Goal: Transaction & Acquisition: Purchase product/service

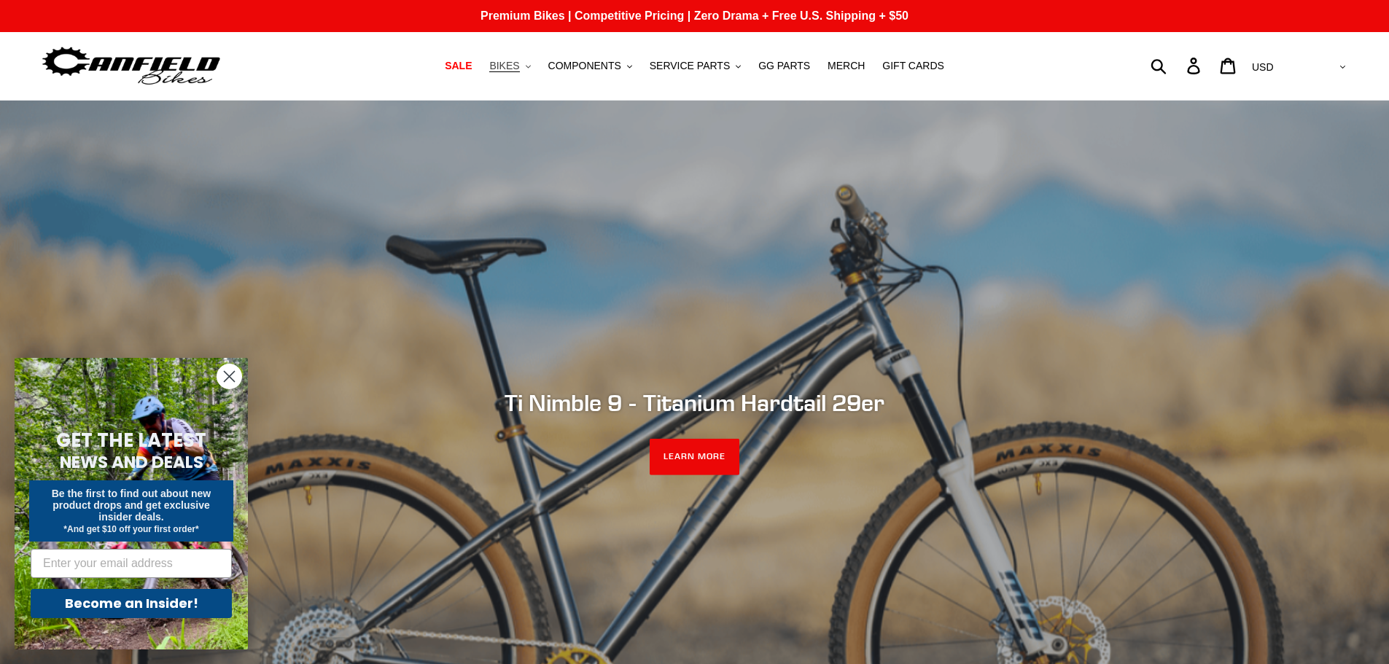
click at [511, 60] on span "BIKES" at bounding box center [504, 66] width 30 height 12
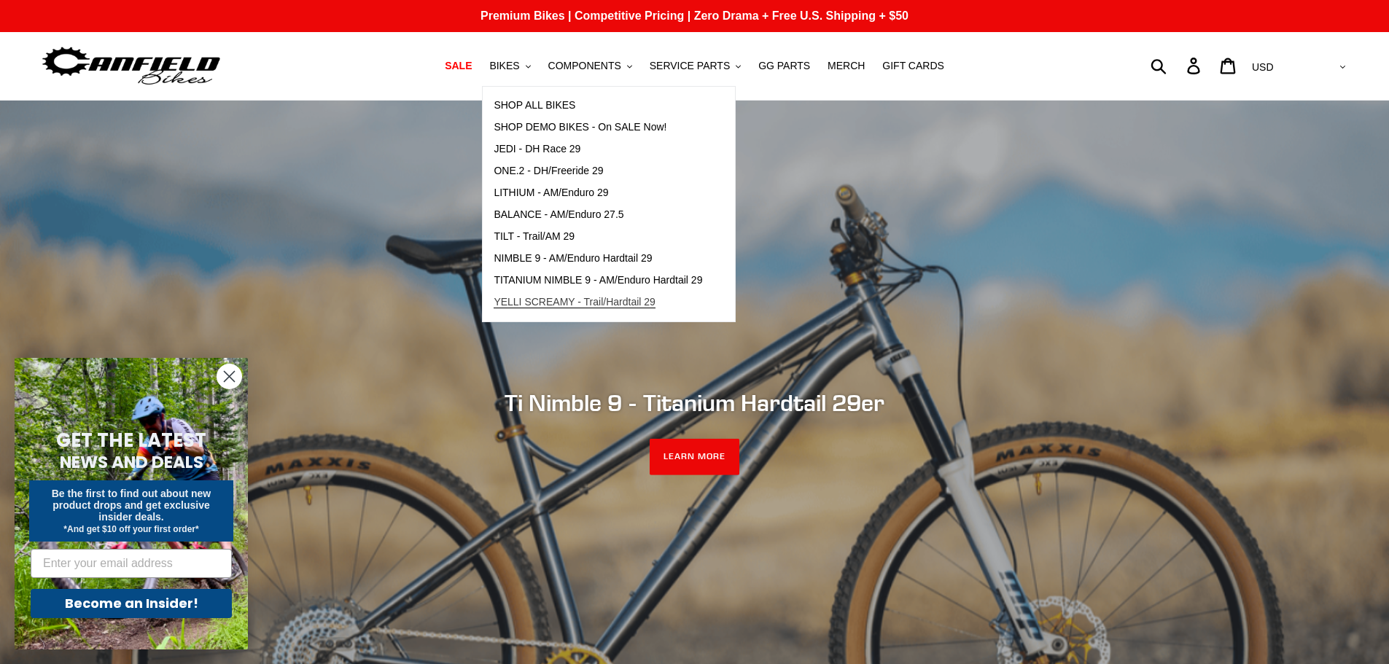
click at [542, 307] on span "YELLI SCREAMY - Trail/Hardtail 29" at bounding box center [575, 302] width 162 height 12
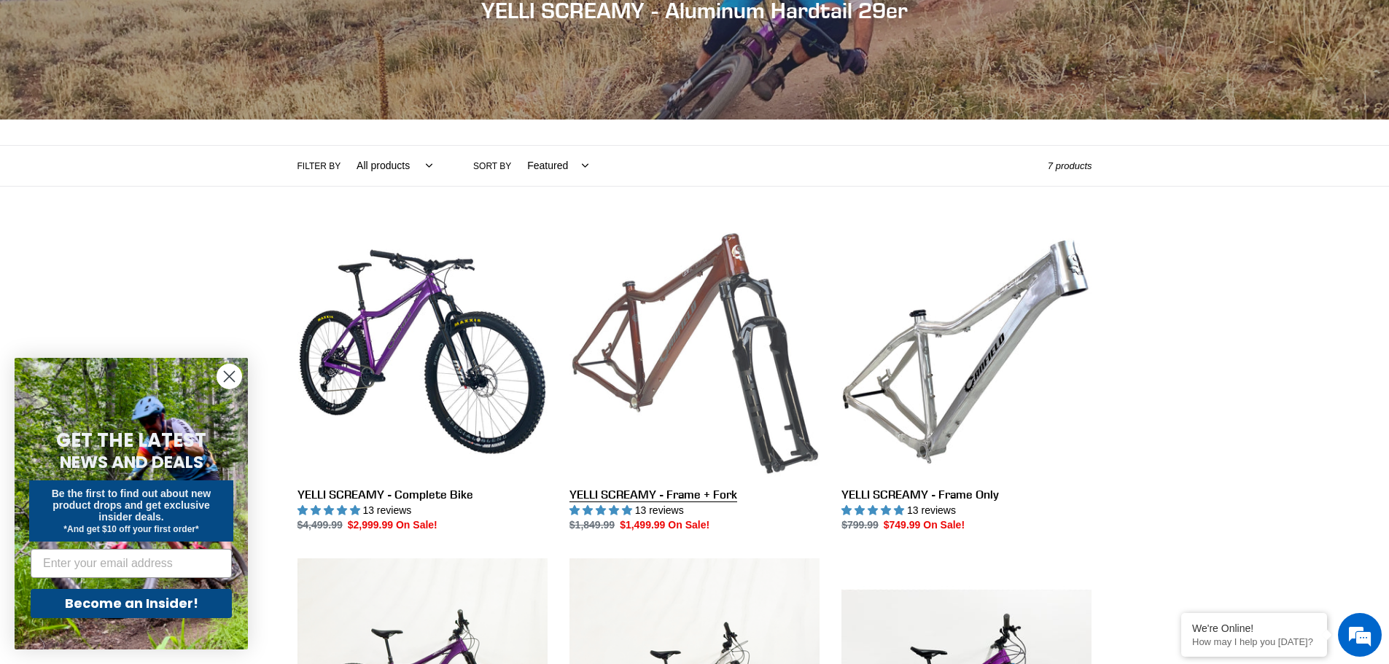
scroll to position [219, 0]
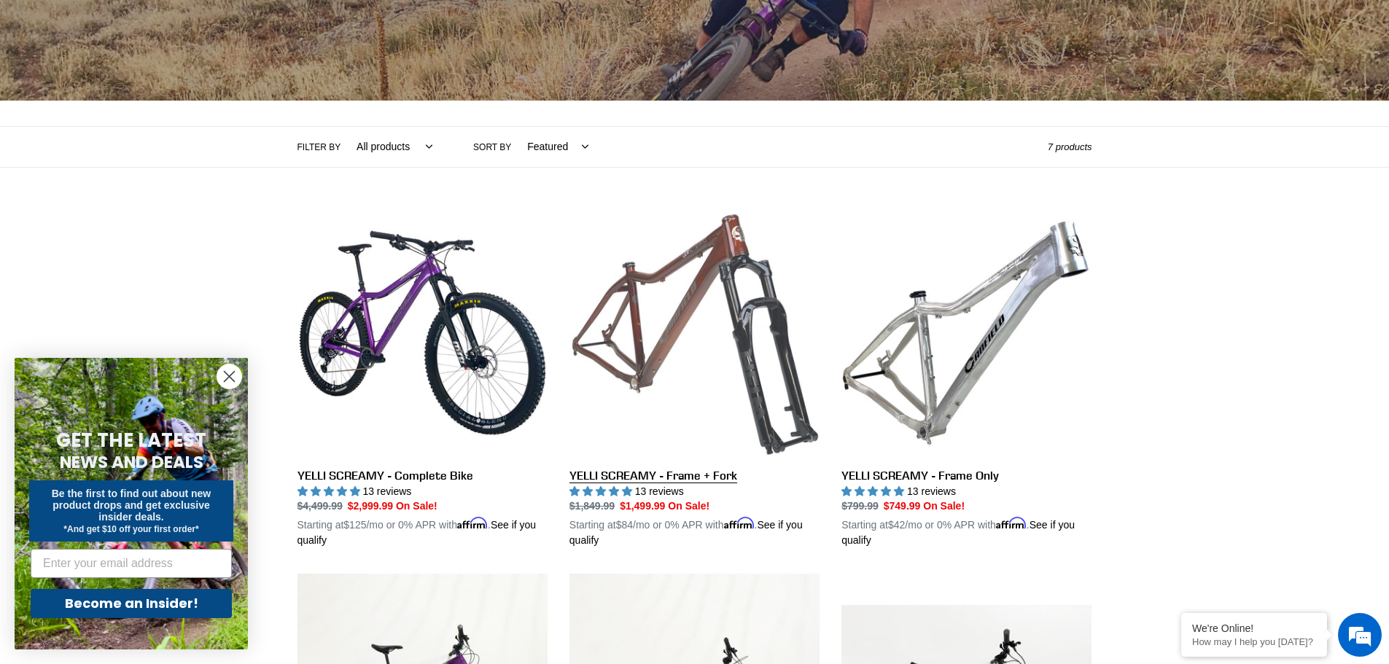
click at [656, 353] on link "YELLI SCREAMY - Frame + Fork" at bounding box center [695, 378] width 250 height 341
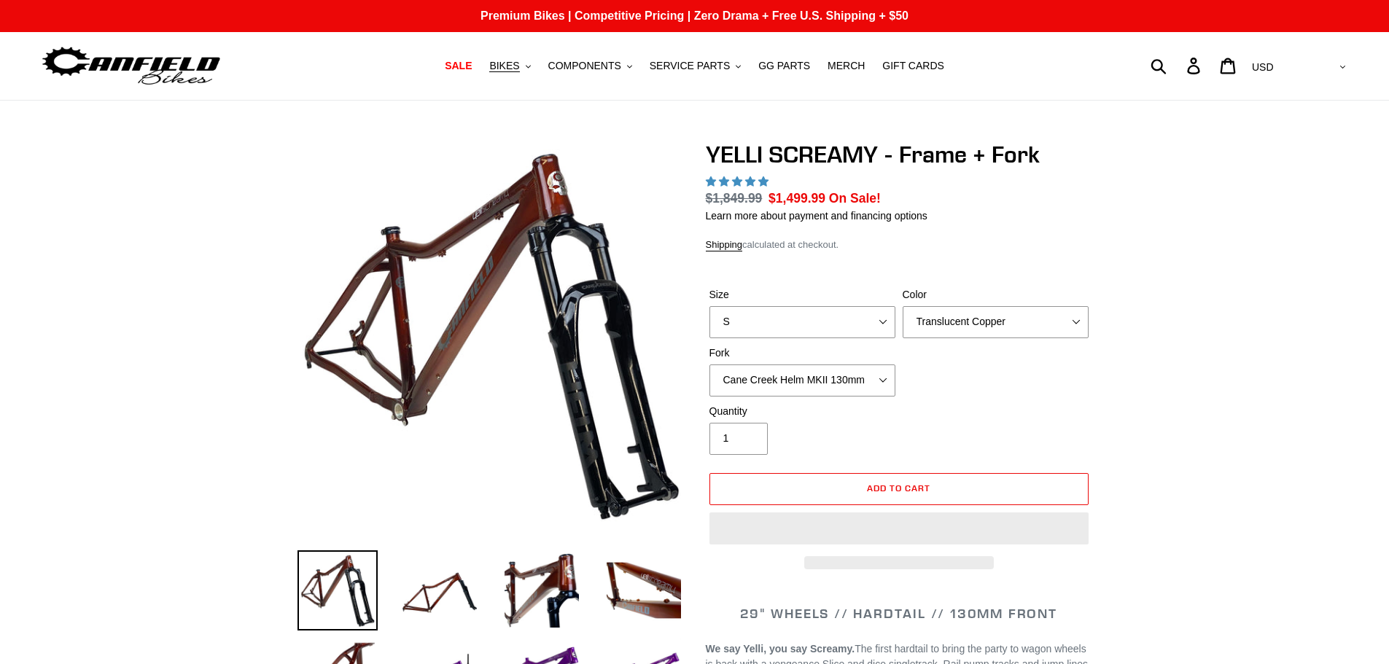
select select "highest-rating"
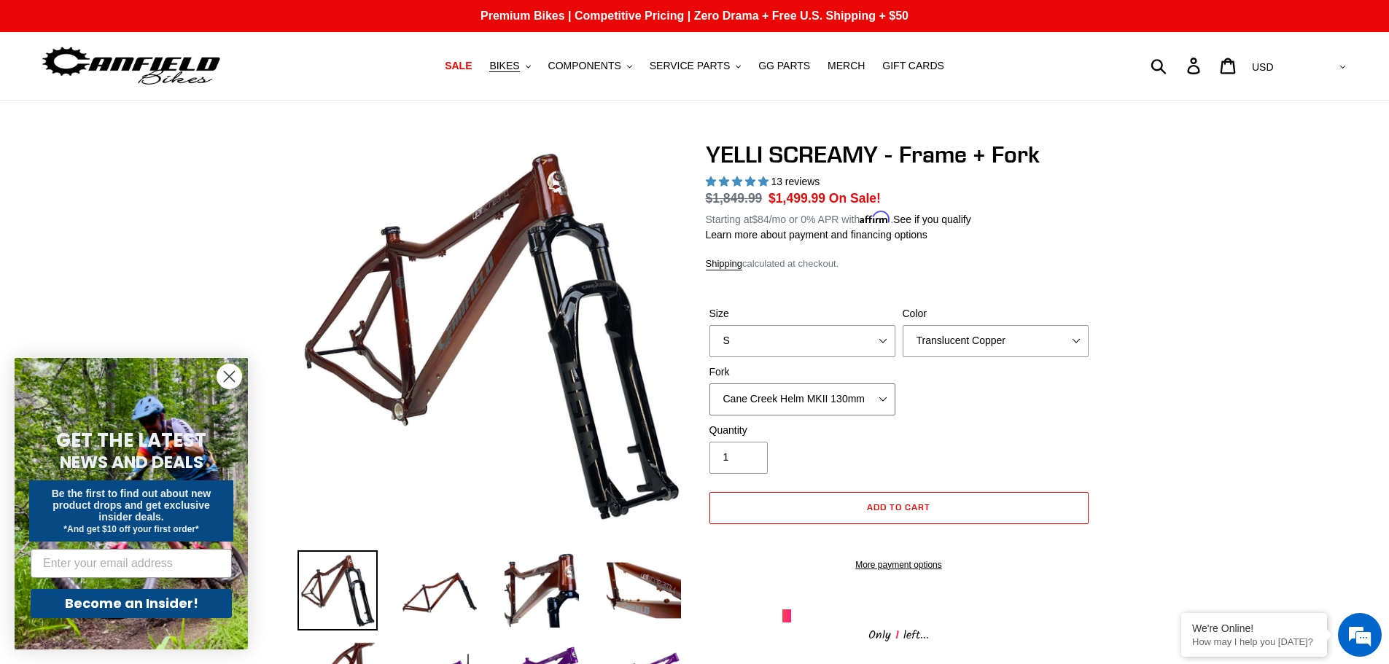
click at [837, 397] on select "Cane Creek Helm MKII 130mm Fox 34 SL Factory Grip X 130mm RockShox Pike Ultimat…" at bounding box center [803, 400] width 186 height 32
select select "RockShox Pike Ultimate 130mm"
click at [710, 384] on select "Cane Creek Helm MKII 130mm Fox 34 SL Factory Grip X 130mm RockShox Pike Ultimat…" at bounding box center [803, 400] width 186 height 32
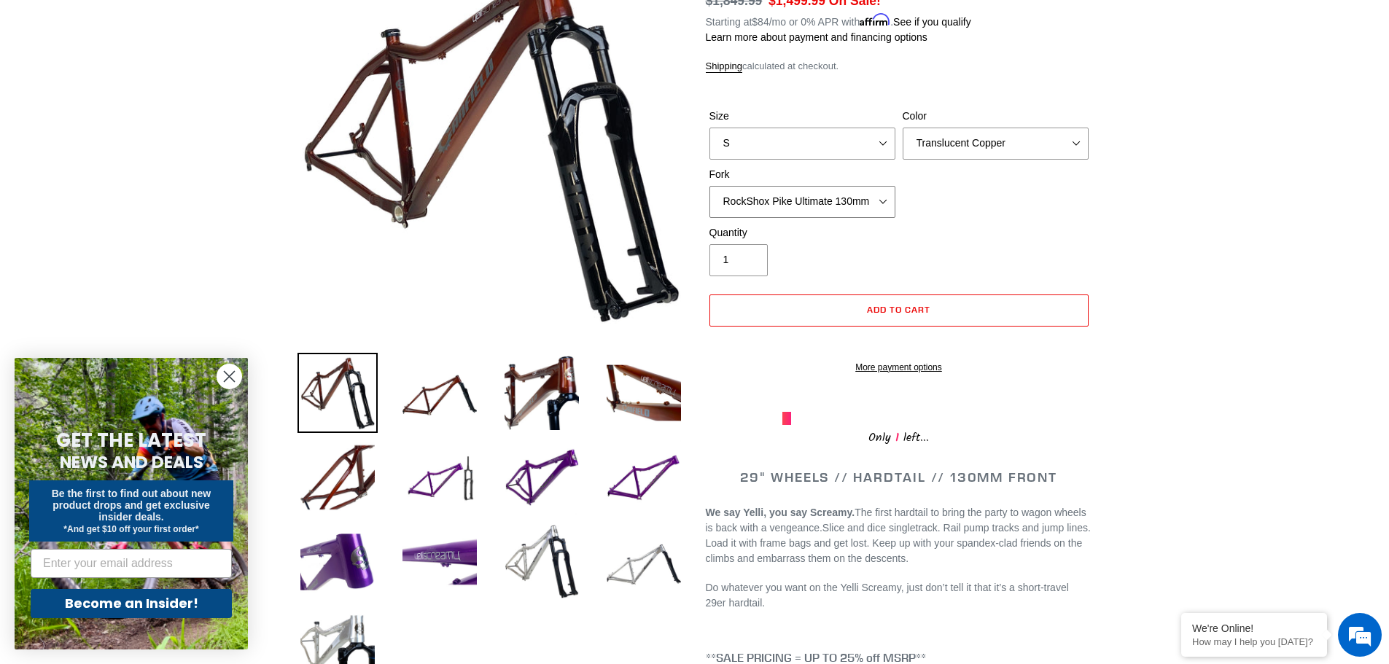
scroll to position [219, 0]
